Goal: Task Accomplishment & Management: Manage account settings

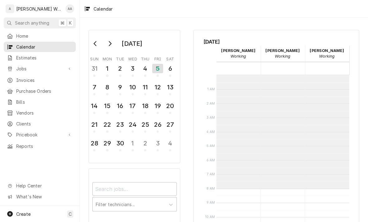
scroll to position [113, 0]
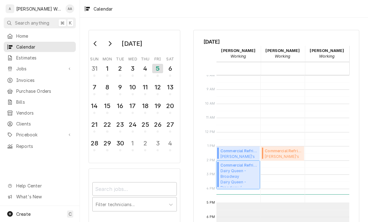
click at [237, 178] on span "Dairy Queen - Broadway Dairy Queen - Broadway / 3210 W Broadway, Council Bluffs…" at bounding box center [238, 177] width 37 height 19
click at [18, 131] on span "Pricebook" at bounding box center [39, 134] width 47 height 7
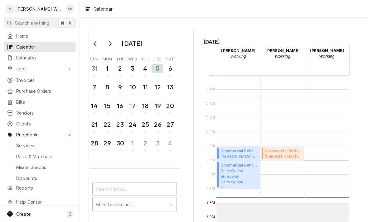
click at [18, 153] on span "Parts & Materials" at bounding box center [44, 156] width 56 height 7
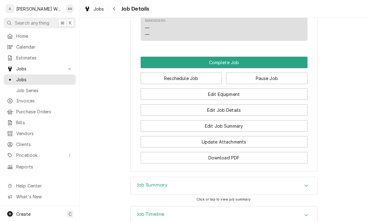
scroll to position [450, 0]
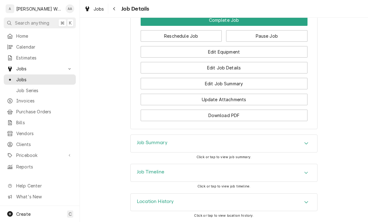
click at [182, 54] on button "Edit Equipment" at bounding box center [223, 52] width 167 height 12
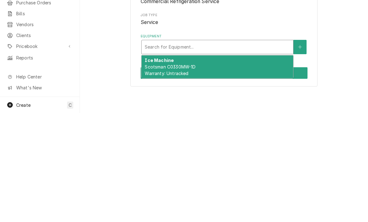
click at [298, 156] on icon "Create New Equipment" at bounding box center [300, 156] width 4 height 4
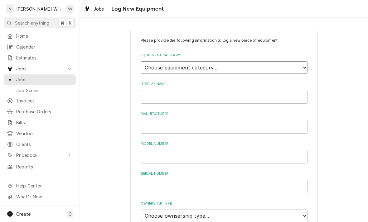
click at [155, 65] on select "Choose equipment category... Ice Machines Refrigeration Beverage Equipment Work…" at bounding box center [223, 67] width 167 height 12
select select "8"
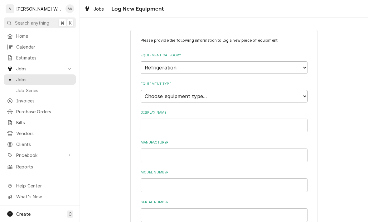
click at [149, 92] on select "Choose equipment type... Bar Refrigeration Blast Chiller Chef Base Freezer Chef…" at bounding box center [223, 96] width 167 height 12
select select "75"
click at [151, 119] on input "Display Name" at bounding box center [223, 126] width 167 height 14
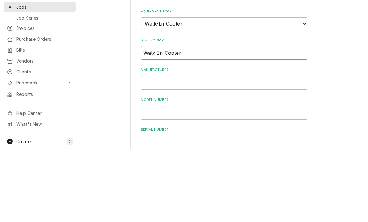
type input "Walk-In Cooler"
click at [156, 149] on input "Manufacturer" at bounding box center [223, 156] width 167 height 14
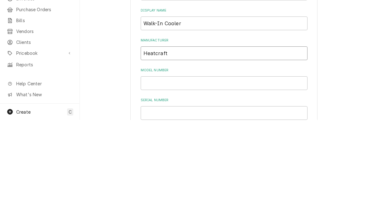
type input "Heatcraft"
click at [155, 179] on input "Model Number" at bounding box center [223, 186] width 167 height 14
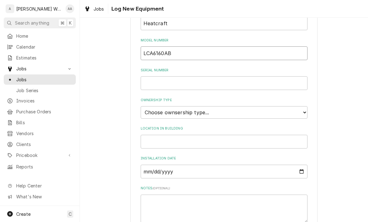
scroll to position [133, 0]
type input "LCA6160AB"
click at [150, 76] on input "Serial Number" at bounding box center [223, 82] width 167 height 14
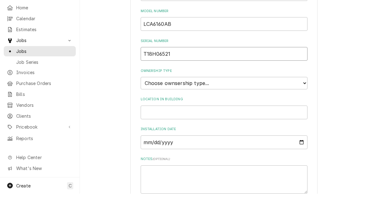
type input "T18H06521"
click at [153, 105] on select "Choose ownsership type... Unknown Owned Leased Rented" at bounding box center [223, 111] width 167 height 12
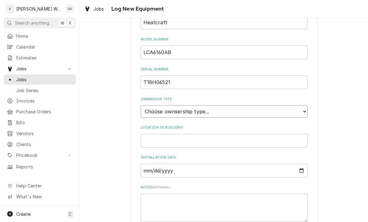
select select "1"
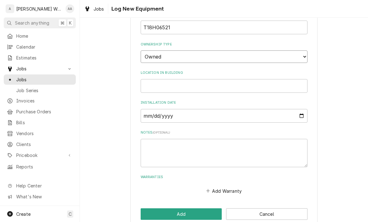
scroll to position [188, 0]
click at [144, 209] on button "Add" at bounding box center [180, 215] width 81 height 12
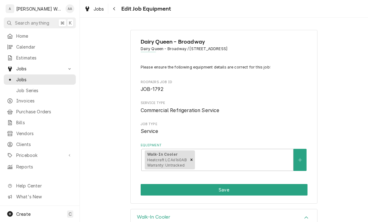
click at [150, 190] on button "Save" at bounding box center [223, 190] width 167 height 12
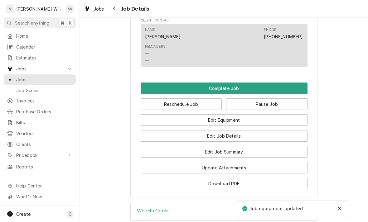
scroll to position [407, 0]
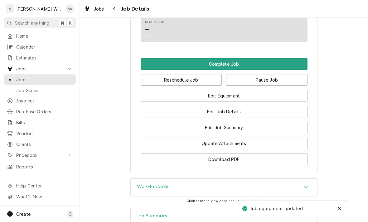
click at [165, 133] on button "Edit Job Summary" at bounding box center [223, 128] width 167 height 12
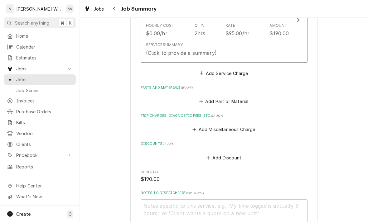
click at [155, 50] on div "(Click to provide a summary)" at bounding box center [181, 52] width 71 height 7
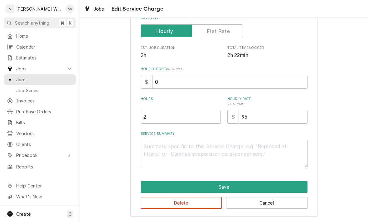
scroll to position [105, 0]
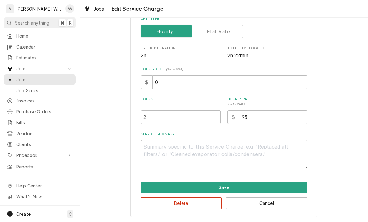
click at [151, 149] on textarea "Service Summary" at bounding box center [223, 154] width 167 height 28
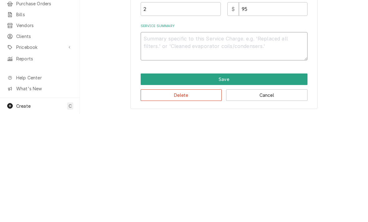
type textarea "x"
type textarea "Fo"
type textarea "x"
type textarea "Fou"
type textarea "x"
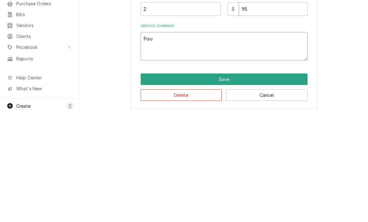
type textarea "Foun"
type textarea "x"
type textarea "Found"
type textarea "x"
type textarea "Found s"
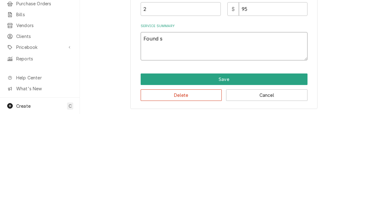
type textarea "x"
type textarea "Found sy"
type textarea "x"
type textarea "Found sys"
type textarea "x"
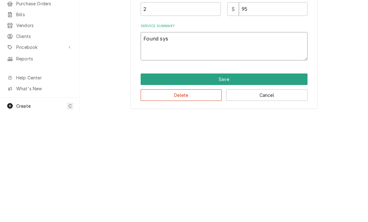
type textarea "Found syst"
type textarea "x"
type textarea "Found system"
type textarea "x"
type textarea "Found system l"
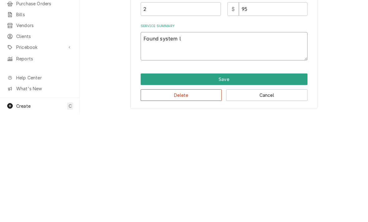
type textarea "x"
type textarea "Found system lo"
type textarea "x"
type textarea "Found system low"
type textarea "x"
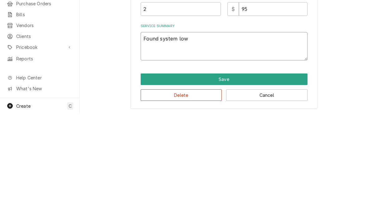
type textarea "Found system low o"
type textarea "x"
type textarea "Found system low on"
type textarea "x"
type textarea "Found system low on"
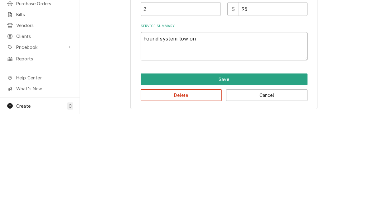
type textarea "x"
type textarea "Found system low on r"
type textarea "x"
type textarea "Found system low on re"
type textarea "x"
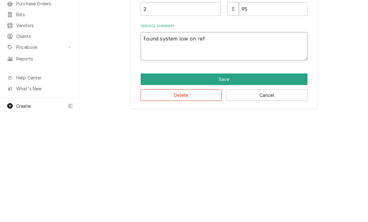
type textarea "Found system low on refr"
type textarea "x"
type textarea "Found system low on refri"
type textarea "x"
type textarea "Found system low on refrig"
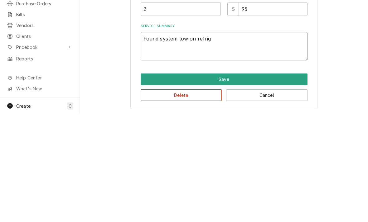
type textarea "x"
type textarea "Found system low on refrige"
type textarea "x"
type textarea "Found system low on refriger"
type textarea "x"
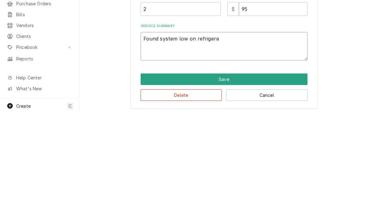
type textarea "Found system low on refrigeran"
type textarea "x"
type textarea "Found system low on refrigerant"
type textarea "x"
type textarea "Found system low on refrigerant"
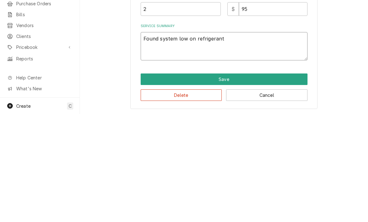
type textarea "x"
type textarea "Found system low on refrigerant."
type textarea "x"
type textarea "Found system low on refrigerant. S"
type textarea "x"
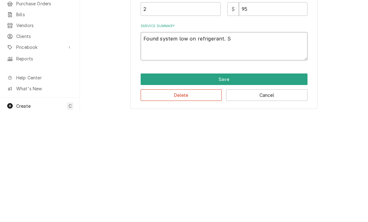
type textarea "Found system low on refrigerant. Sh"
type textarea "x"
type textarea "Found system low on refrigerant. Shut"
type textarea "x"
type textarea "Found system low on refrigerant. Shut f"
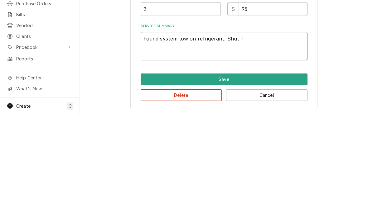
type textarea "x"
type textarea "Found system low on refrigerant. Shut fo"
type textarea "x"
type textarea "Found system low on refrigerant. Shut fow"
type textarea "x"
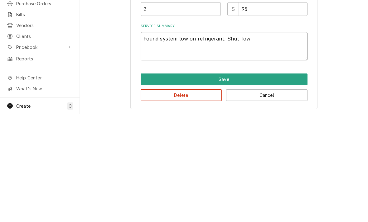
type textarea "Found system low on refrigerant. Shut fown"
type textarea "x"
type textarea "Found system low on refrigerant. Shut down"
type textarea "x"
type textarea "Found system low on refrigerant. Shut down c"
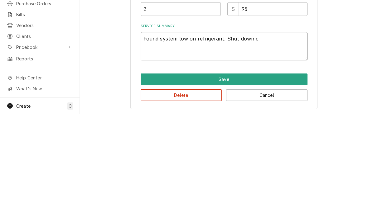
type textarea "x"
type textarea "Found system low on refrigerant. Shut down co"
type textarea "x"
type textarea "Found system low on refrigerant. Shut down con"
type textarea "x"
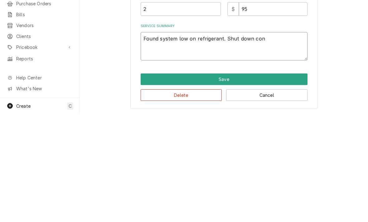
type textarea "Found system low on refrigerant. Shut down cond"
type textarea "x"
type textarea "Found system low on refrigerant. Shut down cond3n"
type textarea "x"
type textarea "Found system low on refrigerant. Shut down cond3nse"
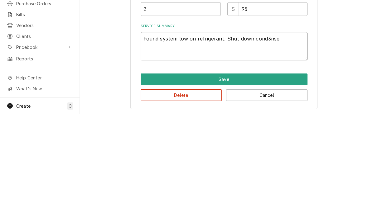
type textarea "x"
type textarea "Found system low on refrigerant. Shut down cond3nsee"
type textarea "x"
type textarea "Found system low on refrigerant. Shut down cond3nsee an"
type textarea "x"
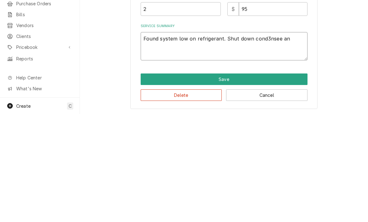
type textarea "Found system low on refrigerant. Shut down cond3nsee and"
type textarea "x"
type textarea "Found system low on refrigerant. Shut down cond3nsee and"
click at [258, 140] on textarea "Found system low on refrigerant. Shut down cond3nsee and" at bounding box center [223, 154] width 167 height 28
type textarea "x"
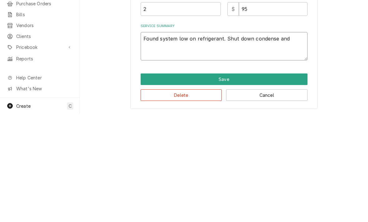
type textarea "Found system low on refrigerant. Shut down condenser and"
type textarea "x"
click at [298, 140] on textarea "Found system low on refrigerant. Shut down condenser and" at bounding box center [223, 154] width 167 height 28
type textarea "Found system low on refrigerant. Shut down condenser and l"
type textarea "x"
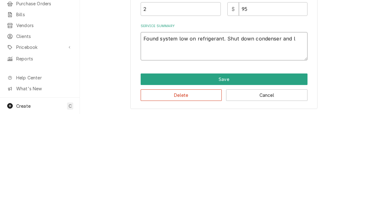
type textarea "Found system low on refrigerant. Shut down condenser and le"
type textarea "x"
type textarea "Found system low on refrigerant. Shut down condenser and lea"
type textarea "x"
type textarea "Found system low on refrigerant. Shut down condenser and leak"
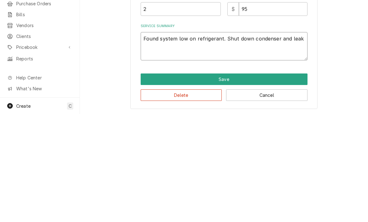
type textarea "x"
type textarea "Found system low on refrigerant. Shut down condenser and leak"
type textarea "x"
type textarea "Found system low on refrigerant. Shut down condenser and leak c"
type textarea "x"
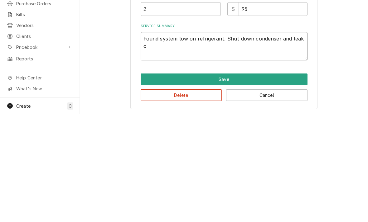
type textarea "Found system low on refrigerant. Shut down condenser and leak ch"
type textarea "x"
type textarea "Found system low on refrigerant. Shut down condenser and leak che"
type textarea "x"
type textarea "Found system low on refrigerant. Shut down condenser and leak chec"
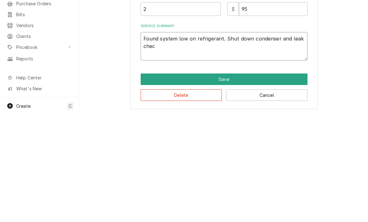
type textarea "x"
type textarea "Found system low on refrigerant. Shut down condenser and leak check"
type textarea "x"
type textarea "Found system low on refrigerant. Shut down condenser and leak checke"
type textarea "x"
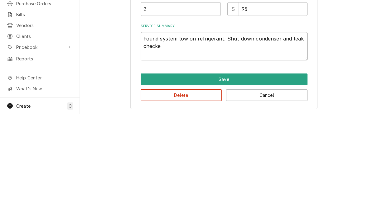
type textarea "Found system low on refrigerant. Shut down condenser and leak checked"
type textarea "x"
type textarea "Found system low on refrigerant. Shut down condenser and leak checked"
type textarea "x"
type textarea "Found system low on refrigerant. Shut down condenser and leak checked s"
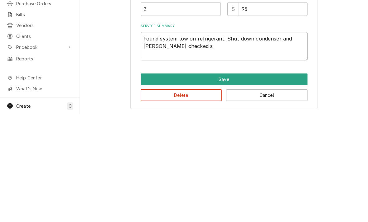
type textarea "x"
type textarea "Found system low on refrigerant. Shut down condenser and leak checked sy"
type textarea "x"
type textarea "Found system low on refrigerant. Shut down condenser and leak checked sys"
type textarea "x"
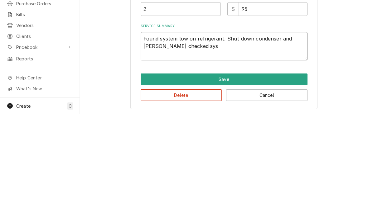
type textarea "Found system low on refrigerant. Shut down condenser and leak checked syst"
type textarea "x"
type textarea "Found system low on refrigerant. Shut down condenser and leak checked syste"
type textarea "x"
type textarea "Found system low on refrigerant. Shut down condenser and leak checked system"
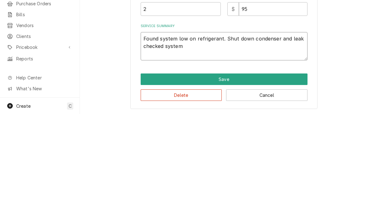
type textarea "x"
type textarea "Found system low on refrigerant. Shut down condenser and leak checked system"
type textarea "x"
type textarea "Found system low on refrigerant. Shut down condenser and leak checked system -"
type textarea "x"
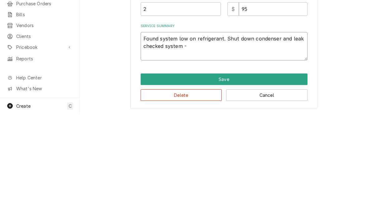
type textarea "Found system low on refrigerant. Shut down condenser and leak checked system -"
type textarea "x"
type textarea "Found system low on refrigerant. Shut down condenser and leak checked system - f"
type textarea "x"
type textarea "Found system low on refrigerant. Shut down condenser and leak checked system - …"
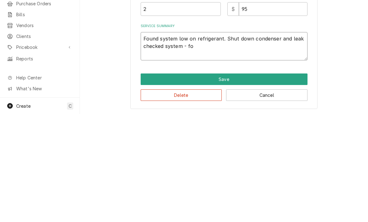
type textarea "x"
type textarea "Found system low on refrigerant. Shut down condenser and leak checked system - …"
type textarea "x"
type textarea "Found system low on refrigerant. Shut down condenser and leak checked system - …"
type textarea "x"
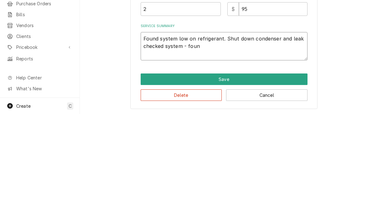
type textarea "Found system low on refrigerant. Shut down condenser and leak checked system - …"
type textarea "x"
type textarea "Found system low on refrigerant. Shut down condenser and leak checked system - …"
type textarea "x"
type textarea "Found system low on refrigerant. Shut down condenser and leak checked system - …"
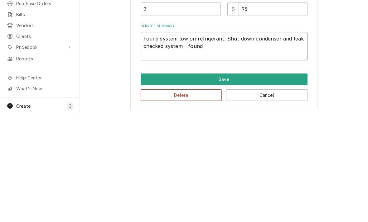
type textarea "x"
type textarea "Found system low on refrigerant. Shut down condenser and leak checked system - …"
type textarea "x"
type textarea "Found system low on refrigerant. Shut down condenser and leak checked system - …"
type textarea "x"
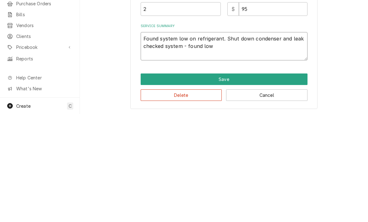
type textarea "Found system low on refrigerant. Shut down condenser and leak checked system - …"
type textarea "x"
type textarea "Found system low on refrigerant. Shut down condenser and leak checked system - …"
type textarea "x"
type textarea "Found system low on refrigerant. Shut down condenser and leak checked system - …"
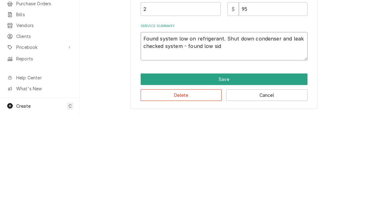
type textarea "x"
type textarea "Found system low on refrigerant. Shut down condenser and leak checked system - …"
type textarea "x"
type textarea "Found system low on refrigerant. Shut down condenser and leak checked system - …"
type textarea "x"
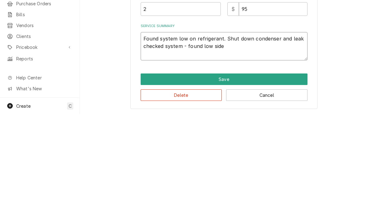
type textarea "Found system low on refrigerant. Shut down condenser and leak checked system - …"
type textarea "x"
type textarea "Found system low on refrigerant. Shut down condenser and leak checked system - …"
type textarea "x"
type textarea "Found system low on refrigerant. Shut down condenser and leak checked system - …"
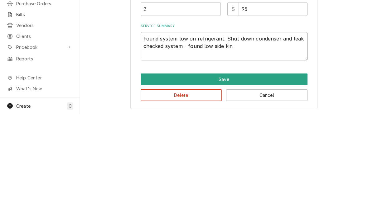
type textarea "x"
type textarea "Found system low on refrigerant. Shut down condenser and leak checked system - …"
type textarea "x"
type textarea "Found system low on refrigerant. Shut down condenser and leak checked system - …"
type textarea "x"
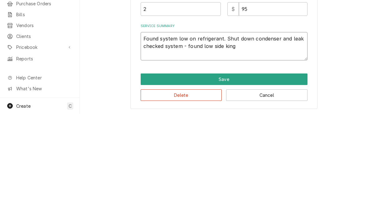
type textarea "Found system low on refrigerant. Shut down condenser and leak checked system - …"
type textarea "x"
type textarea "Found system low on refrigerant. Shut down condenser and leak checked system - …"
type textarea "x"
type textarea "Found system low on refrigerant. Shut down condenser and leak checked system - …"
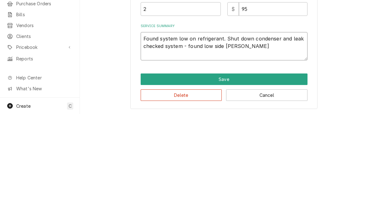
type textarea "x"
type textarea "Found system low on refrigerant. Shut down condenser and leak checked system - …"
type textarea "x"
type textarea "Found system low on refrigerant. Shut down condenser and leak checked system - …"
type textarea "x"
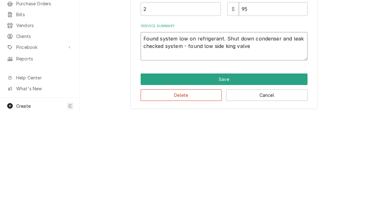
type textarea "Found system low on refrigerant. Shut down condenser and leak checked system - …"
type textarea "x"
type textarea "Found system low on refrigerant. Shut down condenser and leak checked system - …"
type textarea "x"
type textarea "Found system low on refrigerant. Shut down condenser and leak checked system - …"
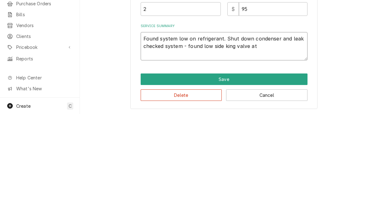
type textarea "x"
type textarea "Found system low on refrigerant. Shut down condenser and leak checked system - …"
type textarea "x"
type textarea "Found system low on refrigerant. Shut down condenser and leak checked system - …"
type textarea "x"
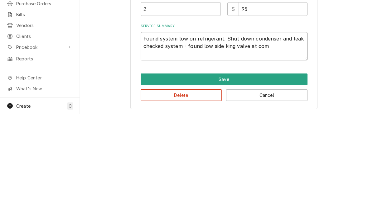
type textarea "Found system low on refrigerant. Shut down condenser and leak checked system - …"
type textarea "x"
type textarea "Found system low on refrigerant. Shut down condenser and leak checked system - …"
type textarea "x"
type textarea "Found system low on refrigerant. Shut down condenser and leak checked system - …"
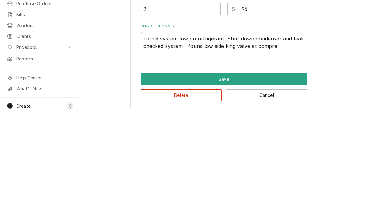
type textarea "x"
type textarea "Found system low on refrigerant. Shut down condenser and leak checked system - …"
click at [304, 140] on textarea "Found system low on refrigerant. Shut down condenser and leak checked system - …" at bounding box center [223, 154] width 167 height 28
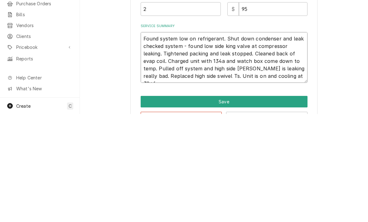
click at [244, 140] on textarea "Found system low on refrigerant. Shut down condenser and leak checked system - …" at bounding box center [223, 165] width 167 height 51
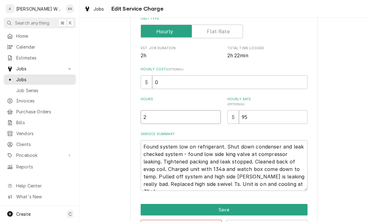
click at [168, 117] on input "2" at bounding box center [180, 117] width 80 height 14
click at [152, 211] on button "Save" at bounding box center [223, 210] width 167 height 12
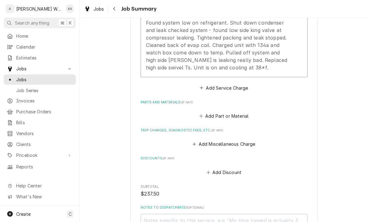
scroll to position [259, 0]
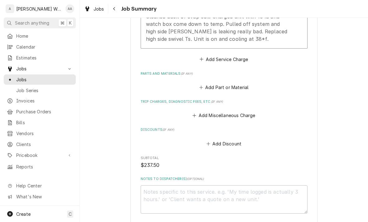
click at [255, 111] on button "Add Miscellaneous Charge" at bounding box center [223, 115] width 65 height 9
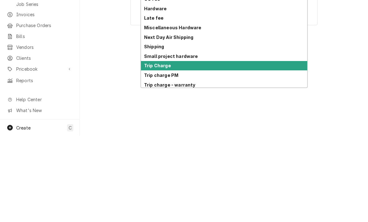
click at [149, 149] on strong "Trip Charge" at bounding box center [157, 151] width 27 height 5
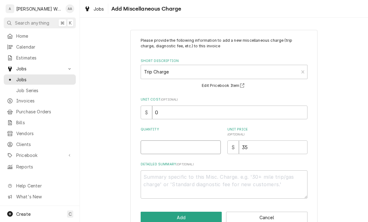
click at [151, 153] on input "Quantity" at bounding box center [180, 147] width 80 height 14
click at [145, 212] on button "Add" at bounding box center [180, 218] width 81 height 12
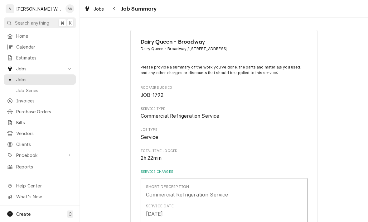
scroll to position [259, 0]
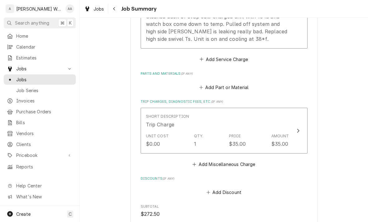
click at [208, 86] on button "Add Part or Material" at bounding box center [223, 87] width 51 height 9
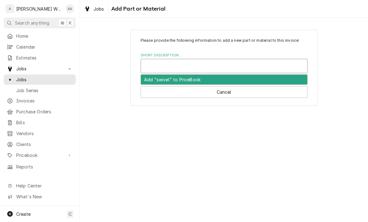
click at [153, 93] on button "Cancel" at bounding box center [223, 92] width 167 height 12
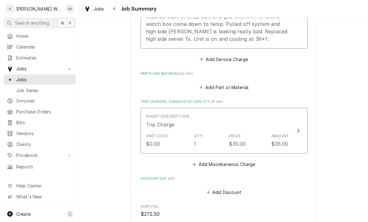
click at [208, 83] on button "Add Part or Material" at bounding box center [223, 87] width 51 height 9
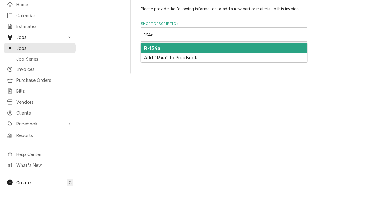
click at [145, 77] on strong "R-134a" at bounding box center [152, 79] width 16 height 5
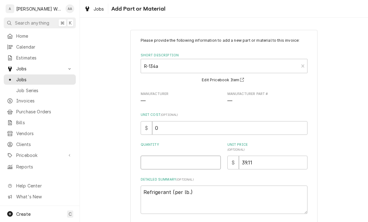
click at [152, 162] on input "Quantity" at bounding box center [180, 163] width 80 height 14
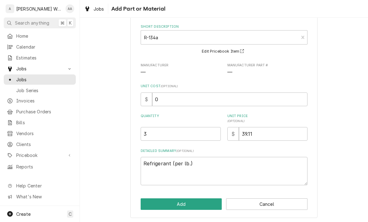
click at [187, 202] on button "Add" at bounding box center [180, 204] width 81 height 12
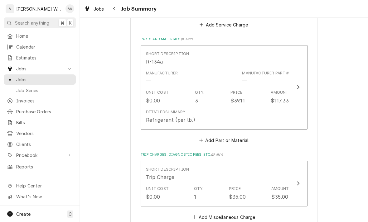
click at [158, 110] on div "Detailed Summary" at bounding box center [165, 112] width 39 height 6
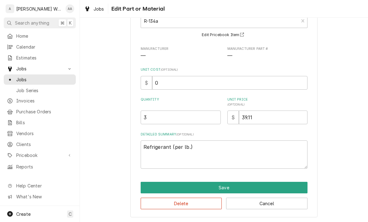
scroll to position [45, 0]
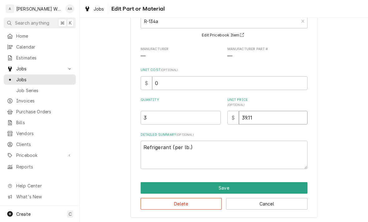
click at [256, 115] on input "39.11" at bounding box center [273, 118] width 69 height 14
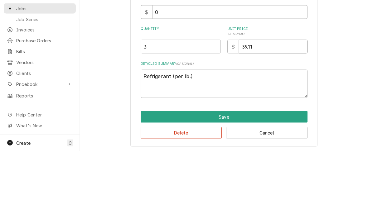
click at [246, 111] on input "39.11" at bounding box center [273, 118] width 69 height 14
click at [245, 111] on input "39.11" at bounding box center [273, 118] width 69 height 14
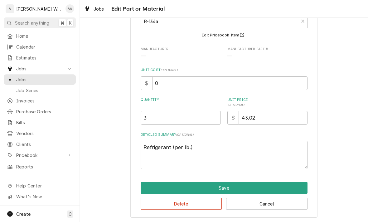
click at [169, 192] on button "Save" at bounding box center [223, 188] width 167 height 12
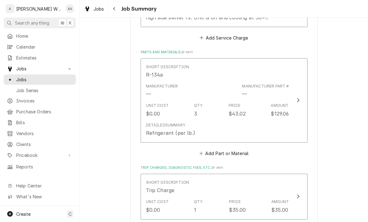
scroll to position [282, 0]
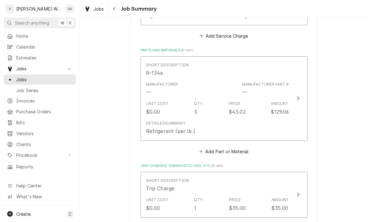
click at [210, 151] on button "Add Part or Material" at bounding box center [223, 151] width 51 height 9
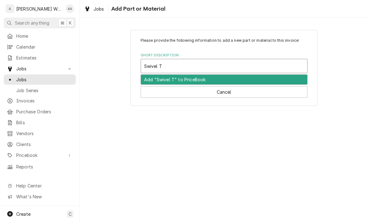
click at [150, 78] on div "Add "Swivel T" to PriceBook" at bounding box center [224, 80] width 166 height 10
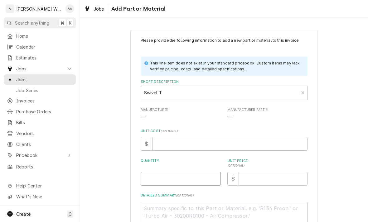
click at [150, 179] on input "Quantity" at bounding box center [180, 179] width 80 height 14
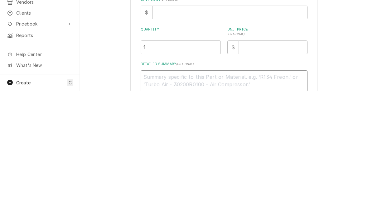
click at [148, 202] on textarea "Detailed Summary ( optional )" at bounding box center [223, 216] width 167 height 28
click at [249, 172] on input "Unit Price ( optional )" at bounding box center [273, 179] width 69 height 14
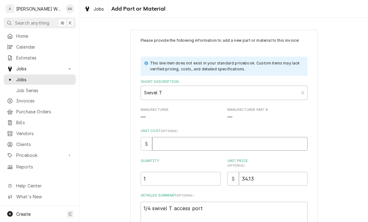
click at [169, 142] on input "Unit Cost ( optional )" at bounding box center [229, 144] width 155 height 14
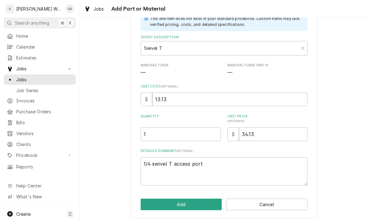
click at [154, 202] on button "Add" at bounding box center [180, 205] width 81 height 12
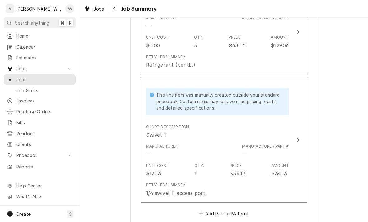
click at [157, 164] on div "Unit Cost" at bounding box center [157, 166] width 23 height 6
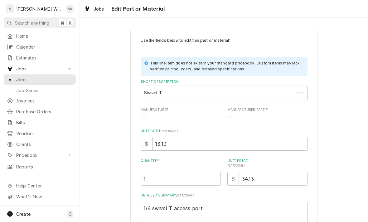
scroll to position [33, 0]
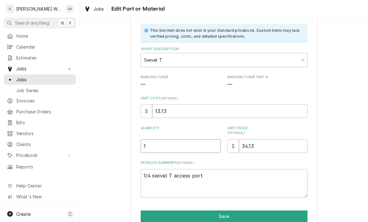
click at [155, 150] on input "1" at bounding box center [180, 146] width 80 height 14
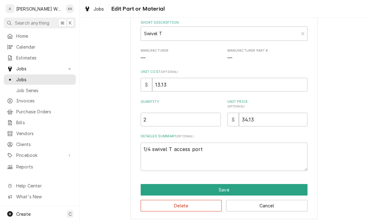
click at [149, 192] on button "Save" at bounding box center [223, 190] width 167 height 12
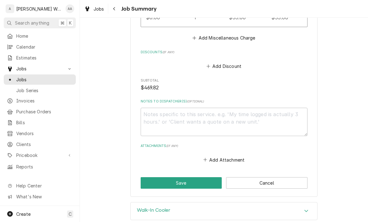
scroll to position [628, 0]
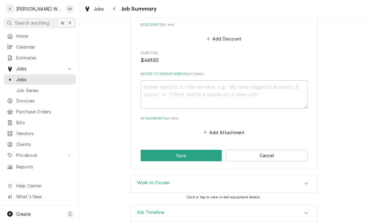
click at [147, 154] on button "Save" at bounding box center [180, 156] width 81 height 12
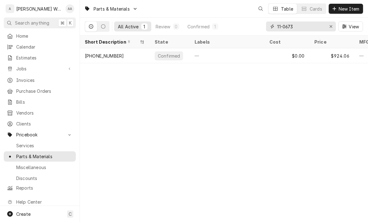
click at [334, 29] on button "Erase input" at bounding box center [331, 26] width 10 height 10
type input "134a"
click at [97, 57] on div "R-134a" at bounding box center [92, 56] width 14 height 7
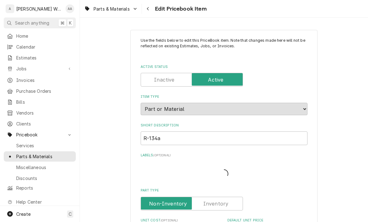
type textarea "x"
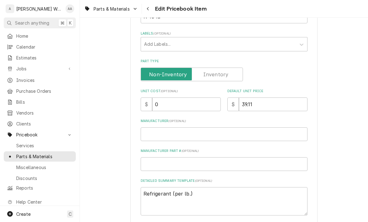
scroll to position [160, 0]
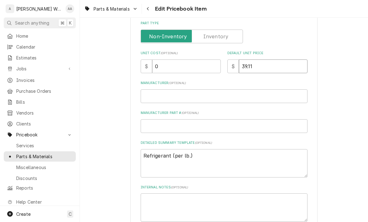
click at [298, 63] on input "39.11" at bounding box center [273, 67] width 69 height 14
type input "39.1"
type textarea "x"
type input "39"
type textarea "x"
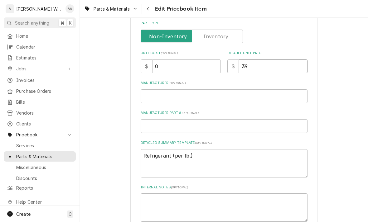
type input "3"
type textarea "x"
type input "4"
type textarea "x"
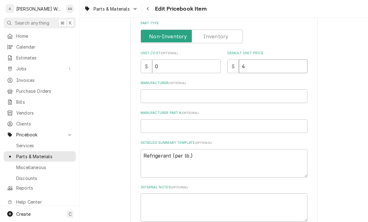
type input "43"
type textarea "x"
type input "43.0"
type textarea "x"
type input "43.02"
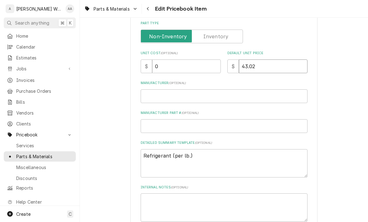
type textarea "x"
type input "43.02"
click at [174, 63] on input "0" at bounding box center [186, 67] width 69 height 14
type textarea "x"
type input "1"
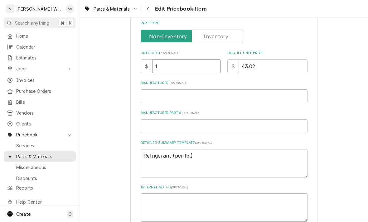
type textarea "x"
type input "12"
type textarea "x"
type input "12.2"
type textarea "x"
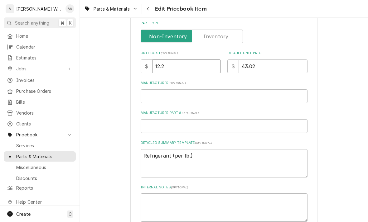
type input "12.29"
type textarea "x"
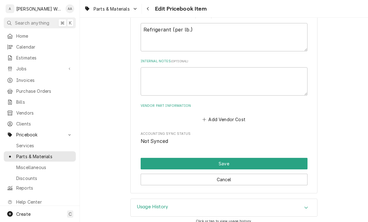
type input "12.29"
click at [152, 160] on button "Save" at bounding box center [223, 164] width 167 height 12
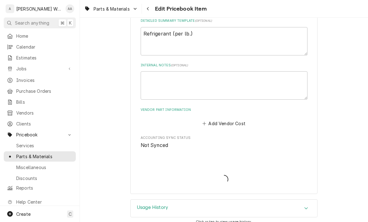
type textarea "x"
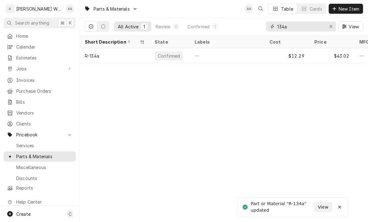
click at [331, 29] on div "Erase input" at bounding box center [330, 26] width 6 height 6
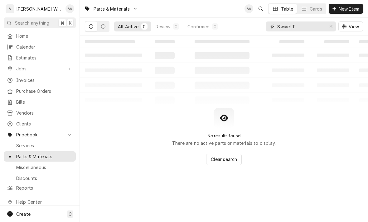
type input "Swivel T"
click at [105, 31] on button "Dynamic Content Wrapper" at bounding box center [103, 26] width 12 height 10
click at [89, 29] on button "Dynamic Content Wrapper" at bounding box center [91, 26] width 12 height 10
click at [102, 25] on icon "Dynamic Content Wrapper" at bounding box center [103, 26] width 4 height 4
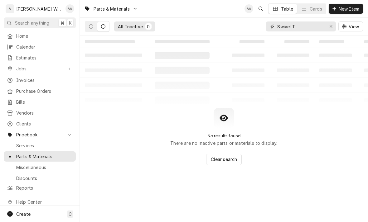
click at [302, 27] on input "Swivel T" at bounding box center [300, 26] width 47 height 10
click at [329, 23] on div "Erase input" at bounding box center [330, 26] width 6 height 6
type input "Swivel"
click at [177, 1] on div "Parts & Materials AA Table Cards New Item" at bounding box center [224, 8] width 288 height 17
click at [327, 27] on div "Erase input" at bounding box center [330, 26] width 6 height 6
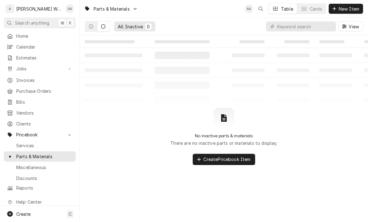
click at [90, 31] on button "Dynamic Content Wrapper" at bounding box center [91, 26] width 12 height 10
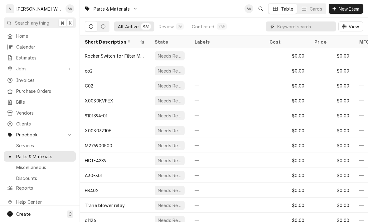
click at [306, 29] on input "Dynamic Content Wrapper" at bounding box center [304, 26] width 55 height 10
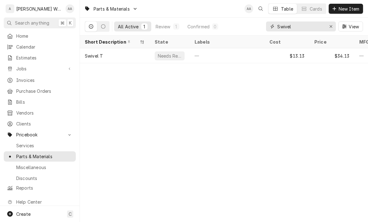
type input "Swivel"
click at [100, 50] on div "Swivel T" at bounding box center [115, 55] width 70 height 15
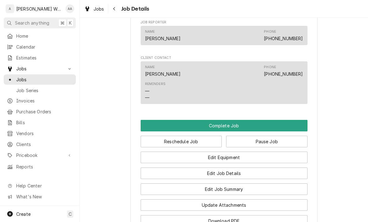
scroll to position [431, 0]
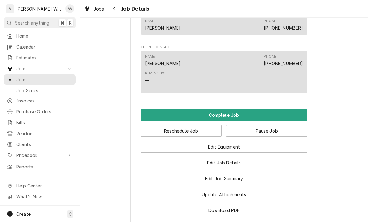
click at [149, 117] on button "Complete Job" at bounding box center [223, 115] width 167 height 12
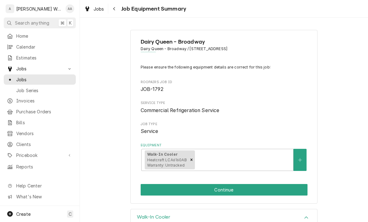
click at [157, 188] on button "Continue" at bounding box center [223, 190] width 167 height 12
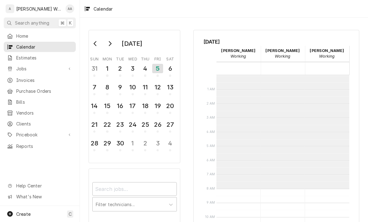
scroll to position [113, 0]
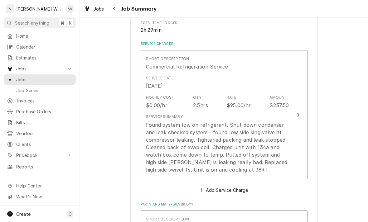
click at [272, 155] on div "Found system low on refrigerant. Shut down condenser and leak checked system - …" at bounding box center [217, 147] width 143 height 52
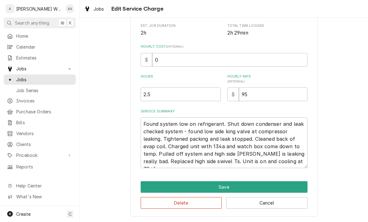
scroll to position [86, 0]
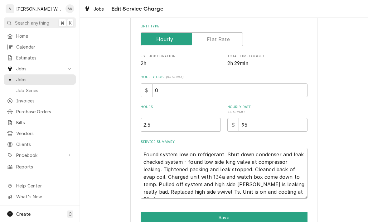
type textarea "x"
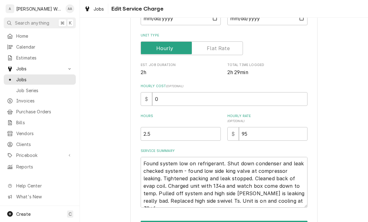
scroll to position [92, 0]
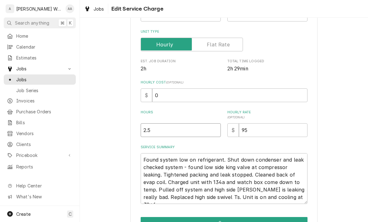
click at [158, 130] on input "2.5" at bounding box center [180, 130] width 80 height 14
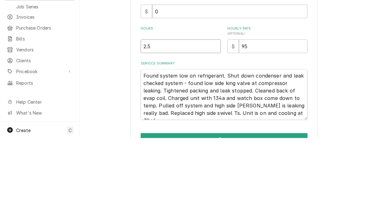
type input "2"
type textarea "x"
type input "2.7"
type textarea "x"
type input "2.75"
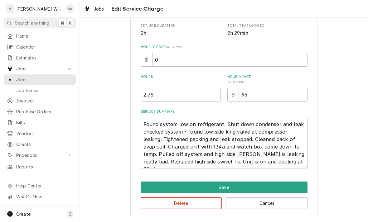
click at [152, 186] on button "Save" at bounding box center [223, 188] width 167 height 12
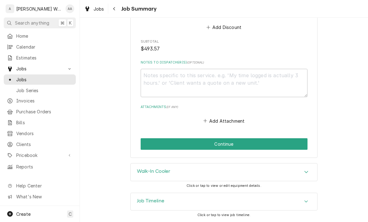
scroll to position [637, 0]
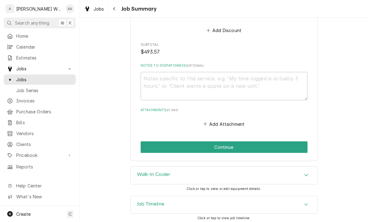
click at [163, 146] on button "Continue" at bounding box center [223, 147] width 167 height 12
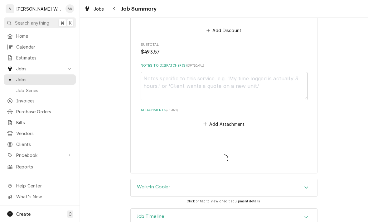
type textarea "x"
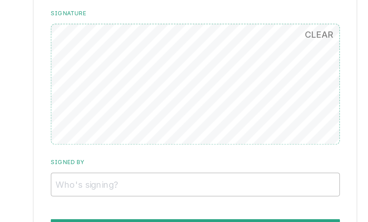
scroll to position [521, 0]
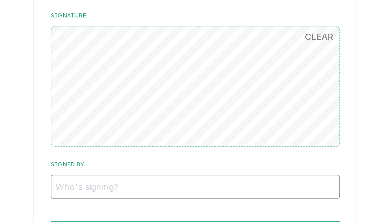
click at [140, 155] on input "Signed By" at bounding box center [223, 162] width 167 height 14
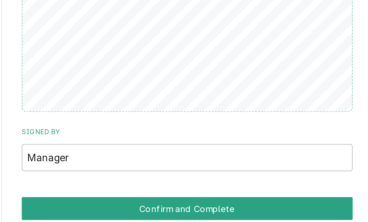
scroll to position [519, 0]
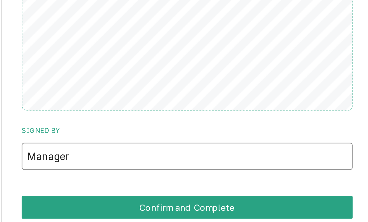
type input "Manager"
click at [140, 184] on button "Confirm and Complete" at bounding box center [223, 190] width 167 height 12
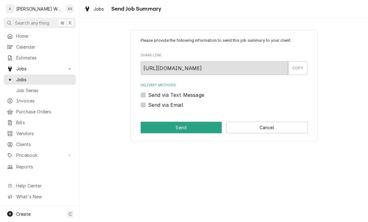
click at [285, 123] on button "Cancel" at bounding box center [266, 128] width 81 height 12
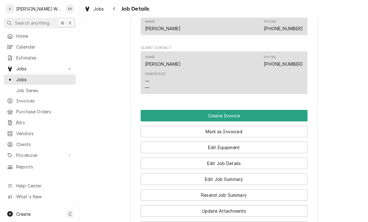
scroll to position [377, 0]
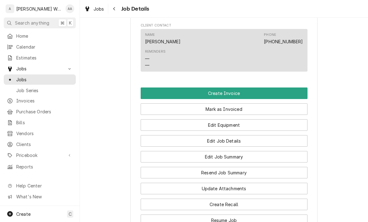
click at [289, 91] on button "Create Invoice" at bounding box center [223, 94] width 167 height 12
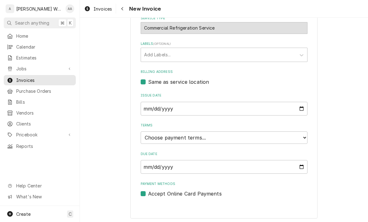
scroll to position [155, 0]
click at [296, 140] on select "Choose payment terms... Same Day Net 7 Net 14 Net 21 Net 30 Net 45 Net 60 Net 90" at bounding box center [223, 137] width 167 height 12
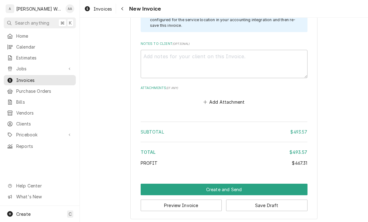
click at [281, 184] on button "Create and Send" at bounding box center [223, 190] width 167 height 12
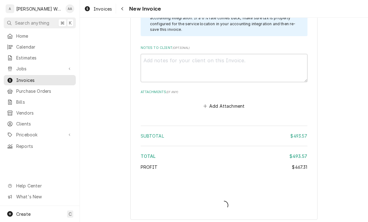
type textarea "x"
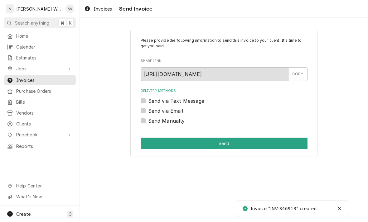
click at [150, 110] on label "Send via Email" at bounding box center [165, 110] width 35 height 7
click at [150, 110] on input "Send via Email" at bounding box center [231, 114] width 167 height 14
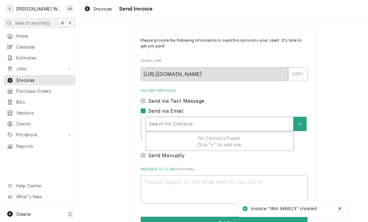
click at [148, 111] on label "Send via Email" at bounding box center [165, 110] width 35 height 7
click at [148, 111] on input "Send via Email" at bounding box center [231, 114] width 167 height 14
checkbox input "false"
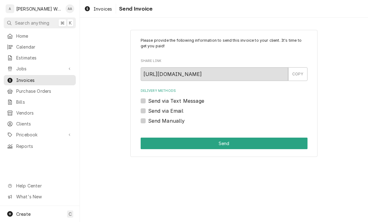
click at [148, 100] on label "Send via Text Message" at bounding box center [176, 100] width 56 height 7
click at [148, 100] on input "Send via Text Message" at bounding box center [231, 104] width 167 height 14
checkbox input "true"
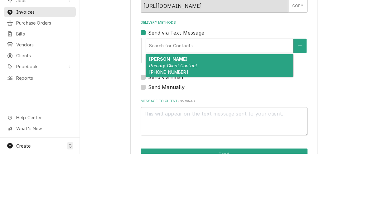
click at [161, 138] on span "(402) 290-2662" at bounding box center [168, 140] width 39 height 5
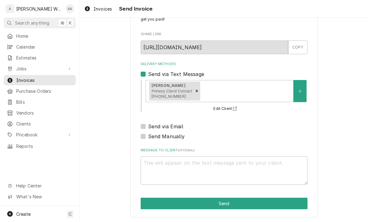
scroll to position [26, 0]
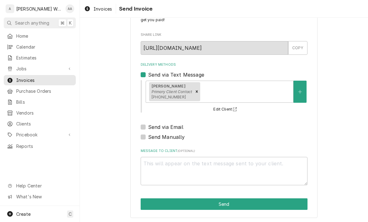
click at [160, 202] on button "Send" at bounding box center [223, 204] width 167 height 12
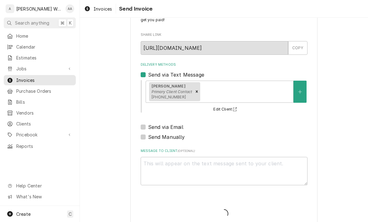
type textarea "x"
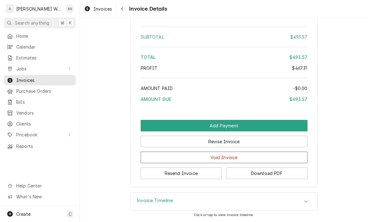
scroll to position [762, 0]
click at [289, 173] on button "Download PDF" at bounding box center [266, 174] width 81 height 12
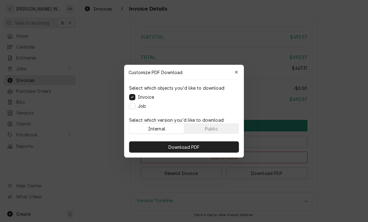
click at [226, 124] on button "Public" at bounding box center [211, 129] width 55 height 10
click at [131, 112] on div "Select which objects you'd like to download: Invoice Job" at bounding box center [184, 97] width 120 height 35
click at [131, 105] on button "Job" at bounding box center [132, 106] width 6 height 6
click at [138, 150] on button "Download PDF" at bounding box center [184, 146] width 110 height 11
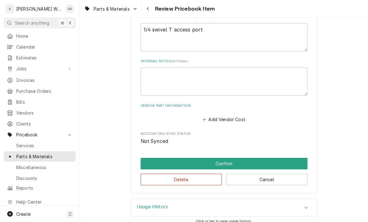
click at [152, 158] on button "Confirm" at bounding box center [223, 164] width 167 height 12
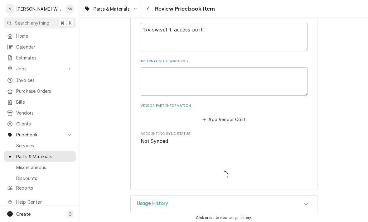
scroll to position [282, 0]
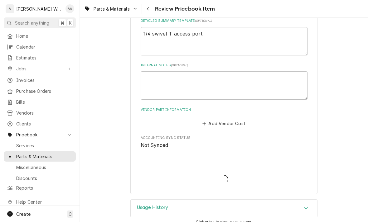
type textarea "x"
